Goal: Task Accomplishment & Management: Use online tool/utility

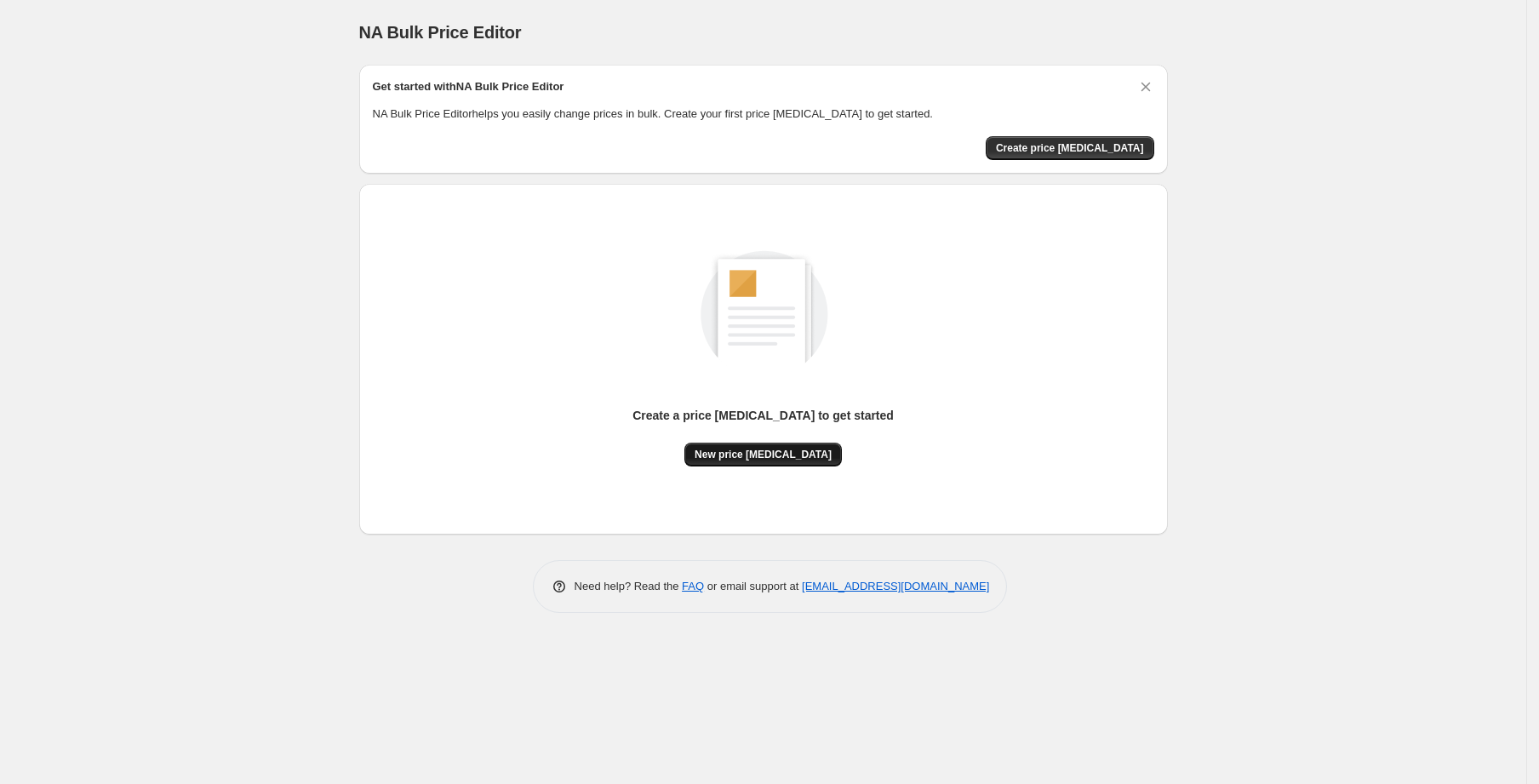
click at [782, 461] on span "New price [MEDICAL_DATA]" at bounding box center [763, 454] width 137 height 14
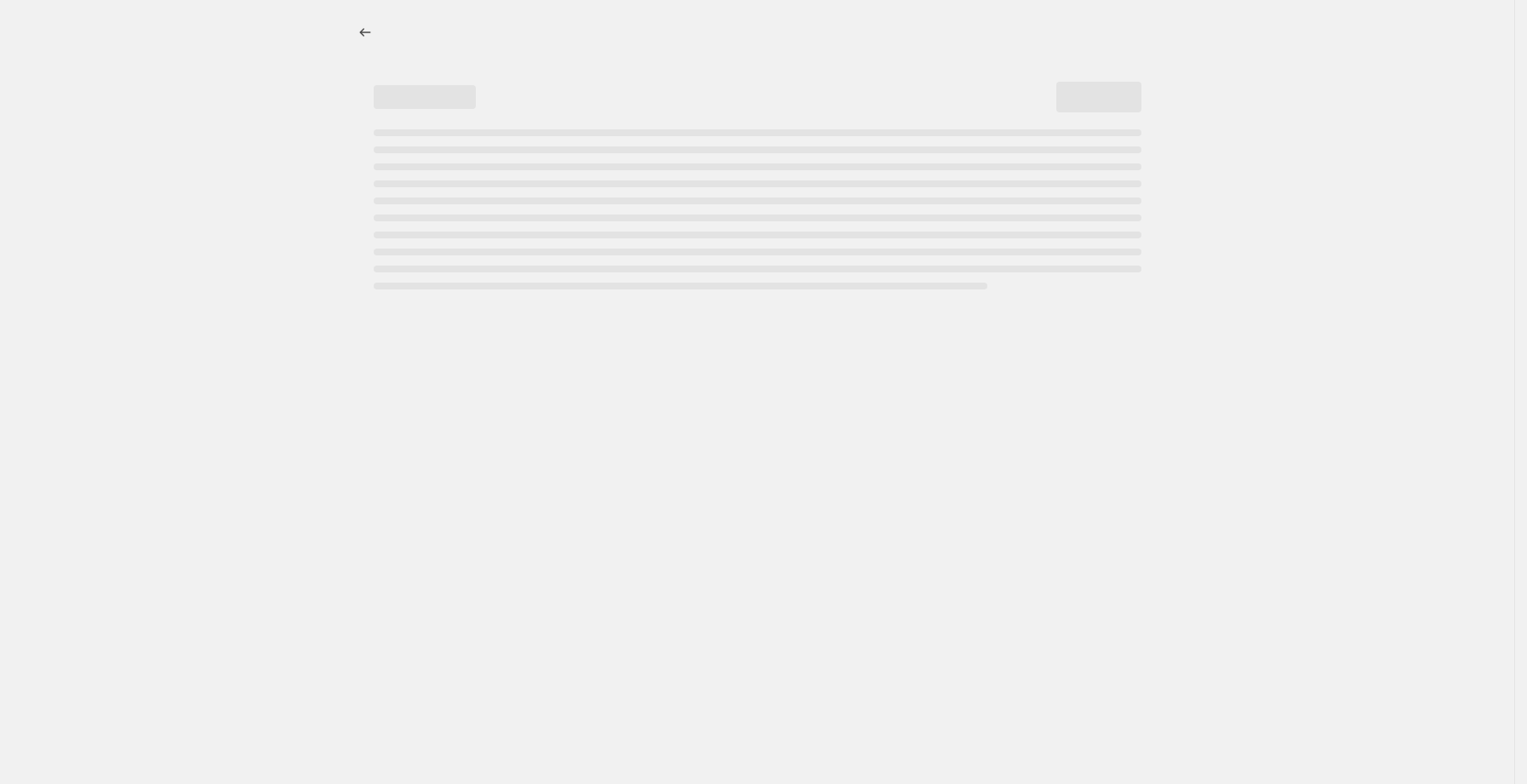
select select "percentage"
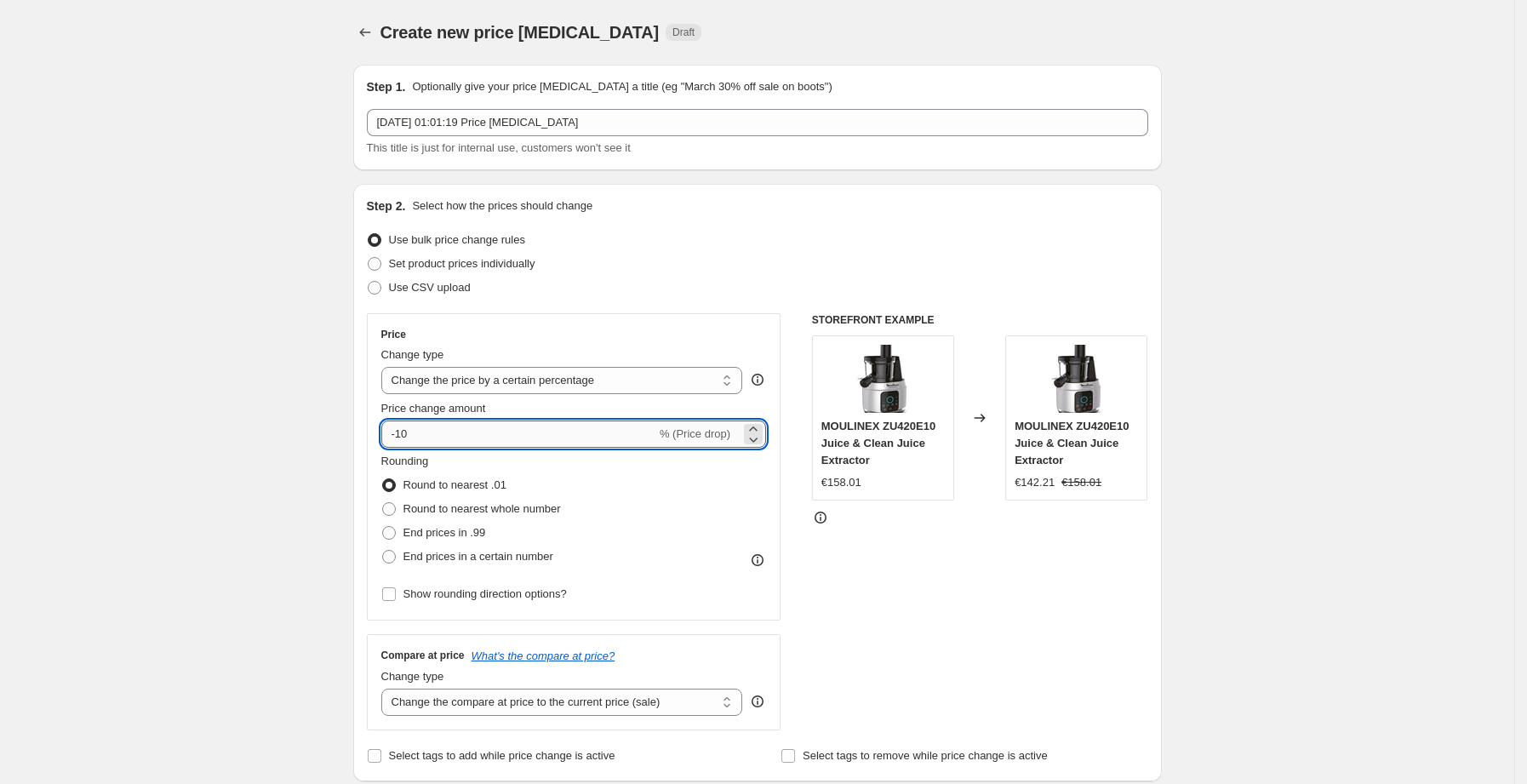
click at [508, 441] on input "-10" at bounding box center [519, 434] width 275 height 28
type input "-1"
type input "-25"
click at [1040, 263] on div "Set product prices individually" at bounding box center [758, 263] width 781 height 24
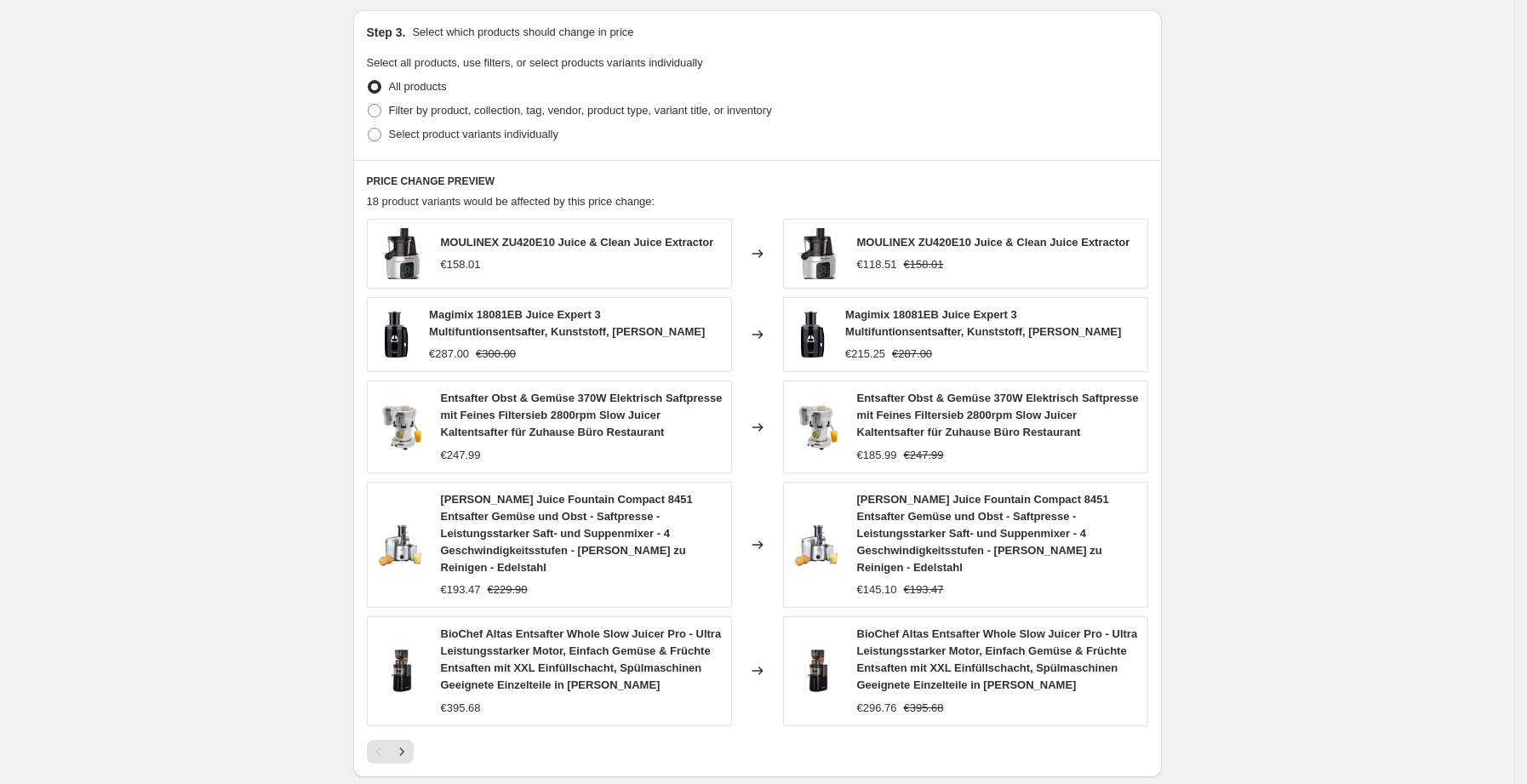
scroll to position [1025, 0]
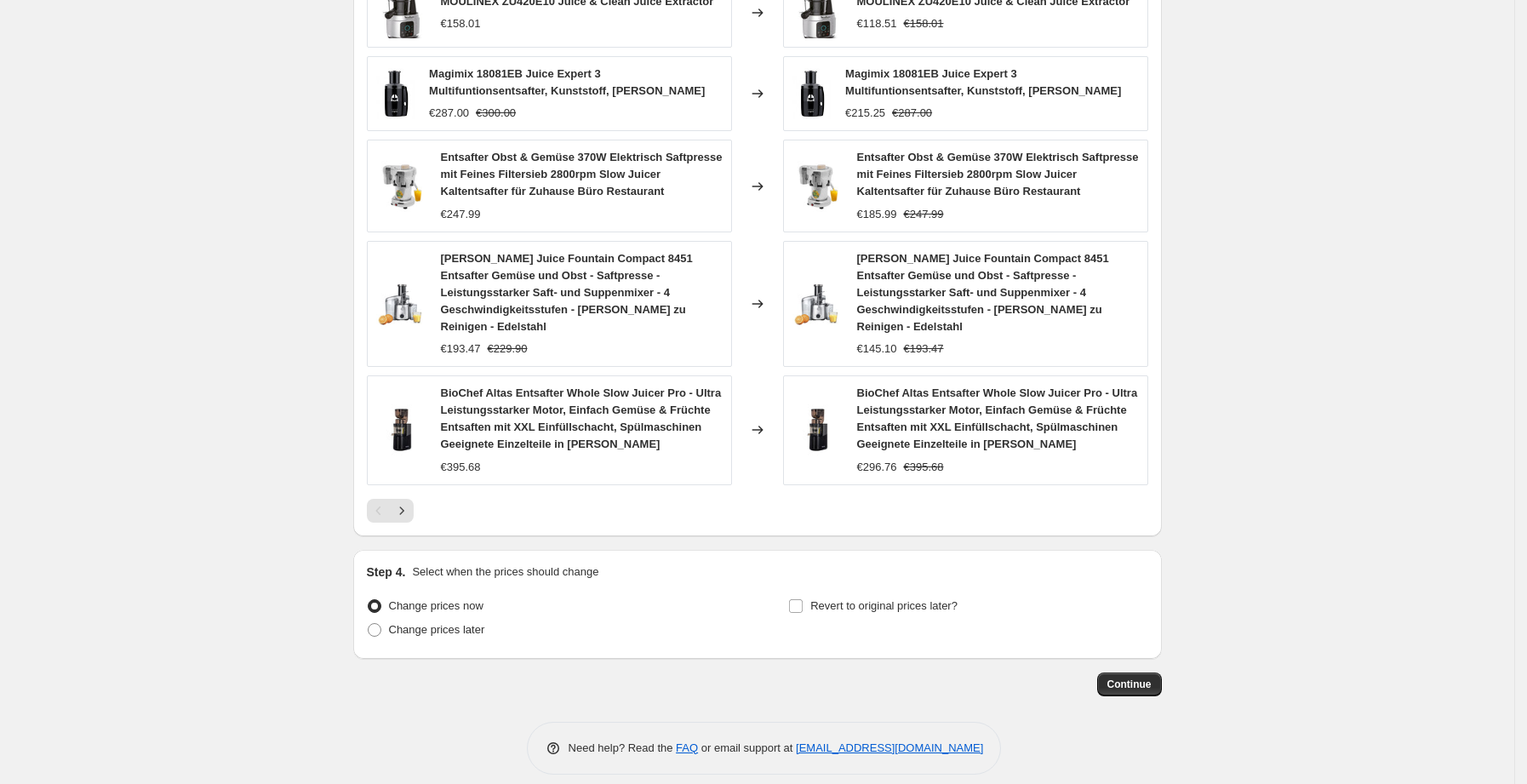
drag, startPoint x: 1149, startPoint y: 653, endPoint x: 1148, endPoint y: 689, distance: 36.0
click at [1132, 677] on span "Continue" at bounding box center [1130, 684] width 44 height 14
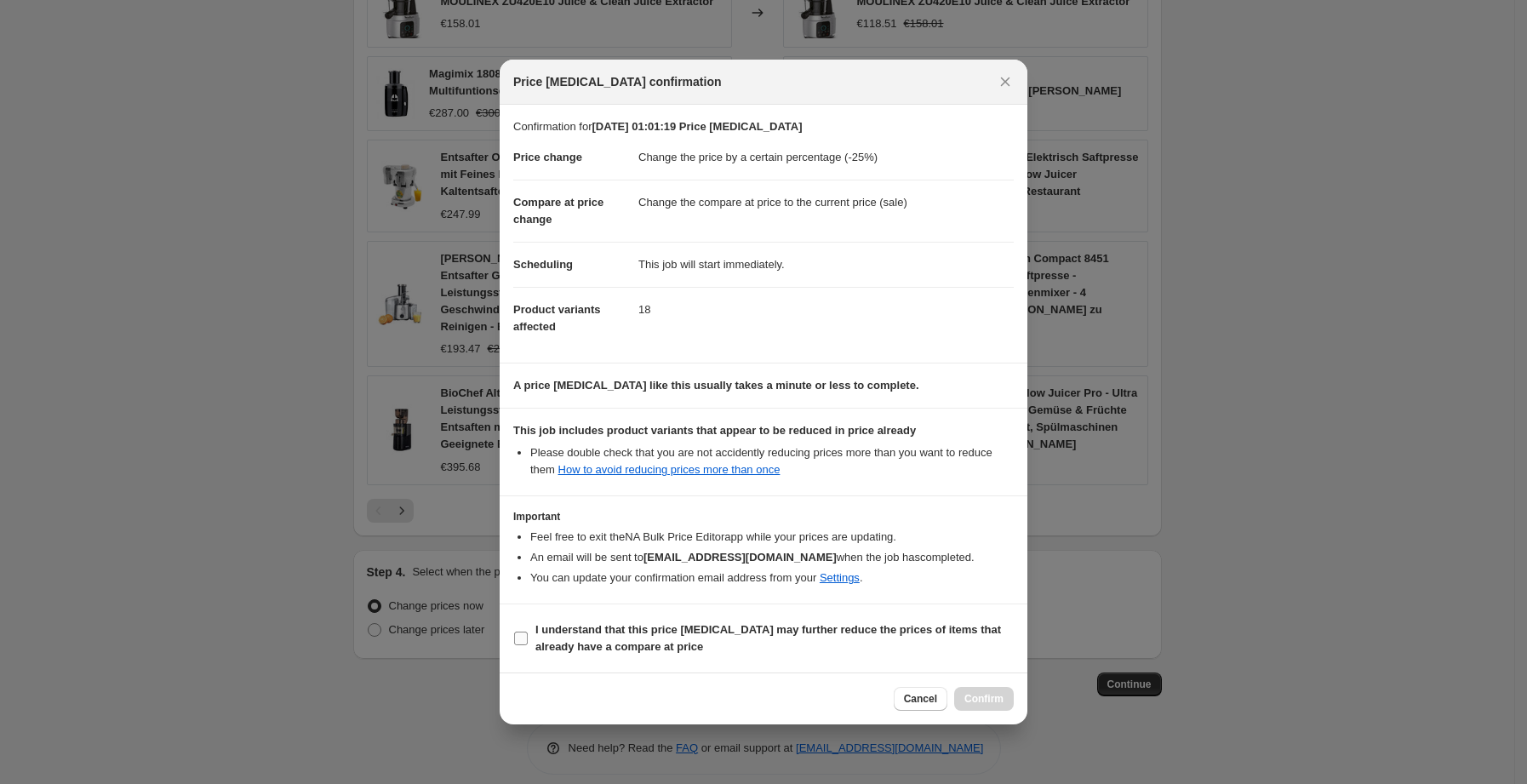
click at [636, 646] on b "I understand that this price [MEDICAL_DATA] may further reduce the prices of it…" at bounding box center [768, 638] width 465 height 29
click at [528, 645] on input "I understand that this price [MEDICAL_DATA] may further reduce the prices of it…" at bounding box center [521, 638] width 14 height 14
checkbox input "true"
click at [973, 698] on span "Confirm" at bounding box center [984, 698] width 39 height 14
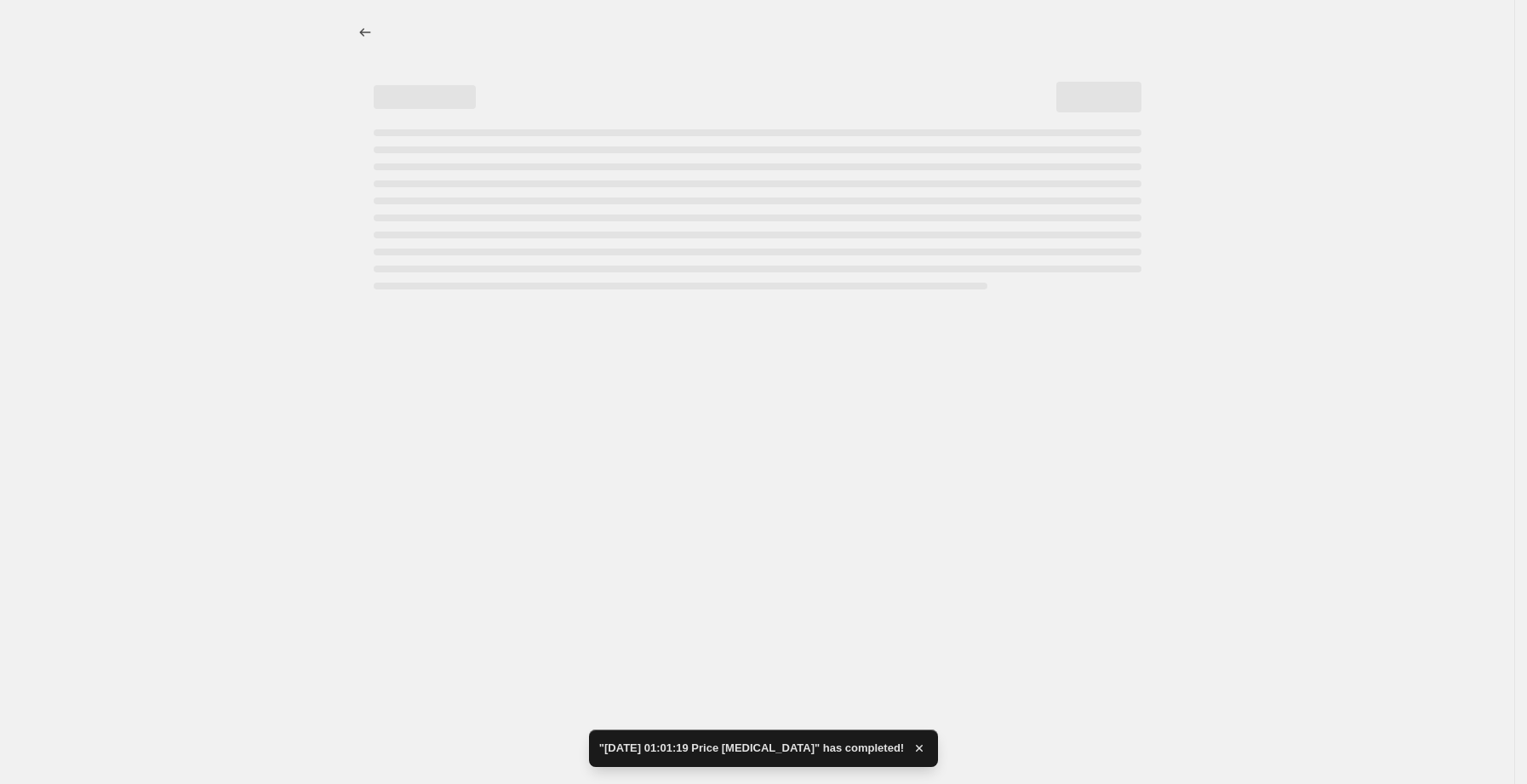
select select "percentage"
